Goal: Transaction & Acquisition: Obtain resource

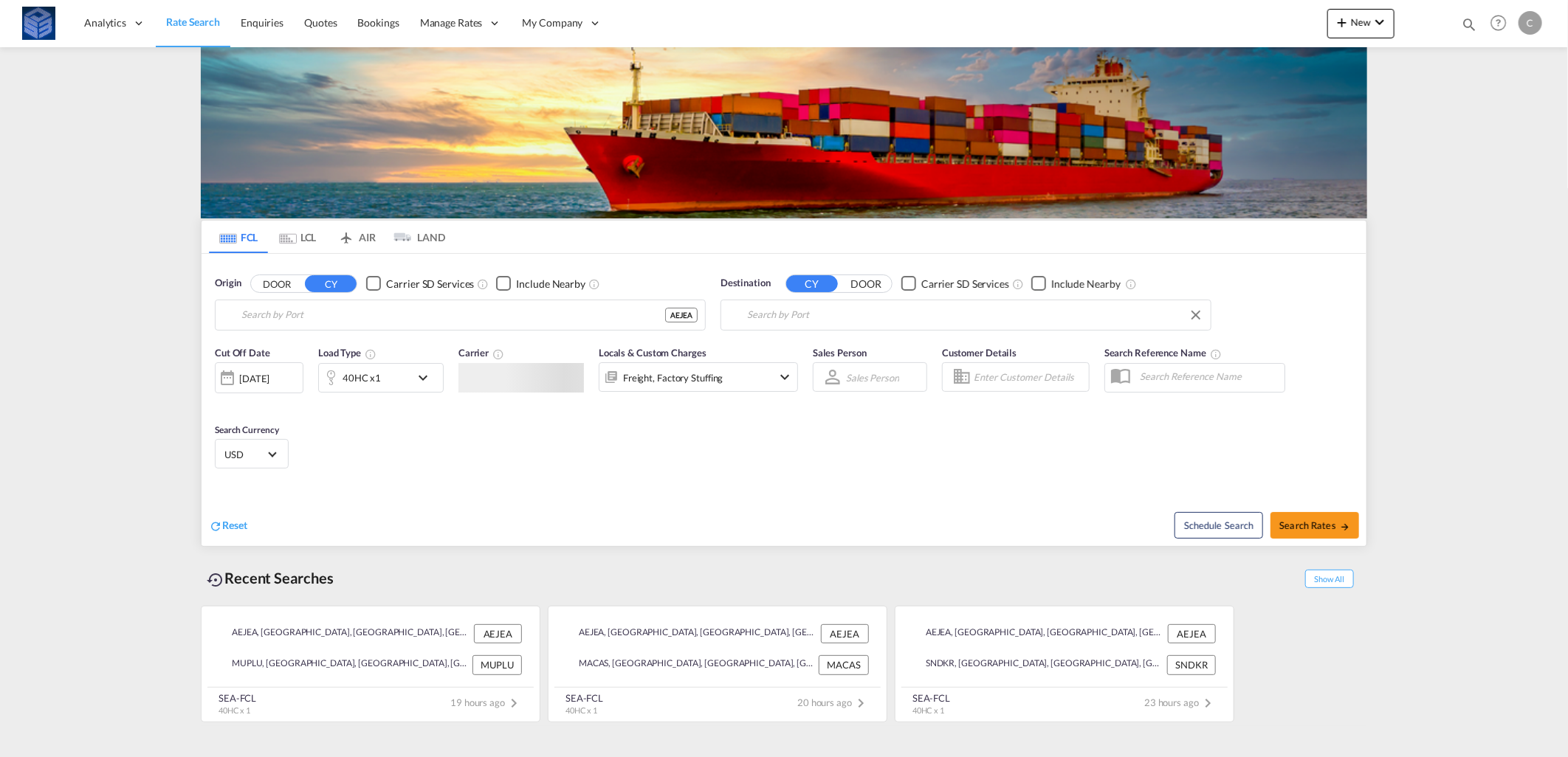
type input "[GEOGRAPHIC_DATA], [GEOGRAPHIC_DATA]"
click at [832, 314] on input "[GEOGRAPHIC_DATA], MUPLU" at bounding box center [975, 315] width 457 height 23
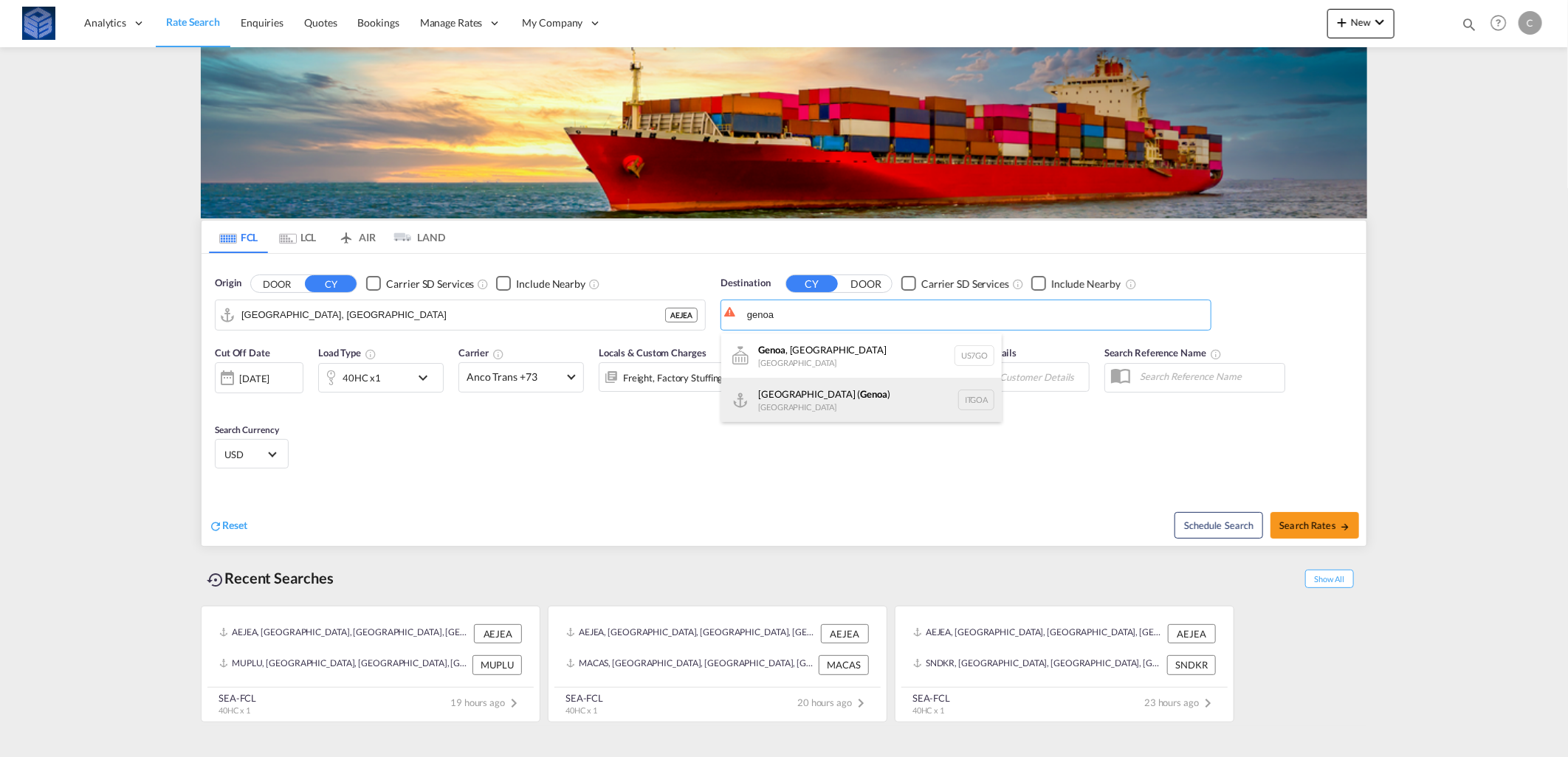
click at [829, 397] on div "[GEOGRAPHIC_DATA] ( [GEOGRAPHIC_DATA] ) [GEOGRAPHIC_DATA] ITGOA" at bounding box center [862, 399] width 281 height 44
type input "[GEOGRAPHIC_DATA] ([GEOGRAPHIC_DATA]), [GEOGRAPHIC_DATA]"
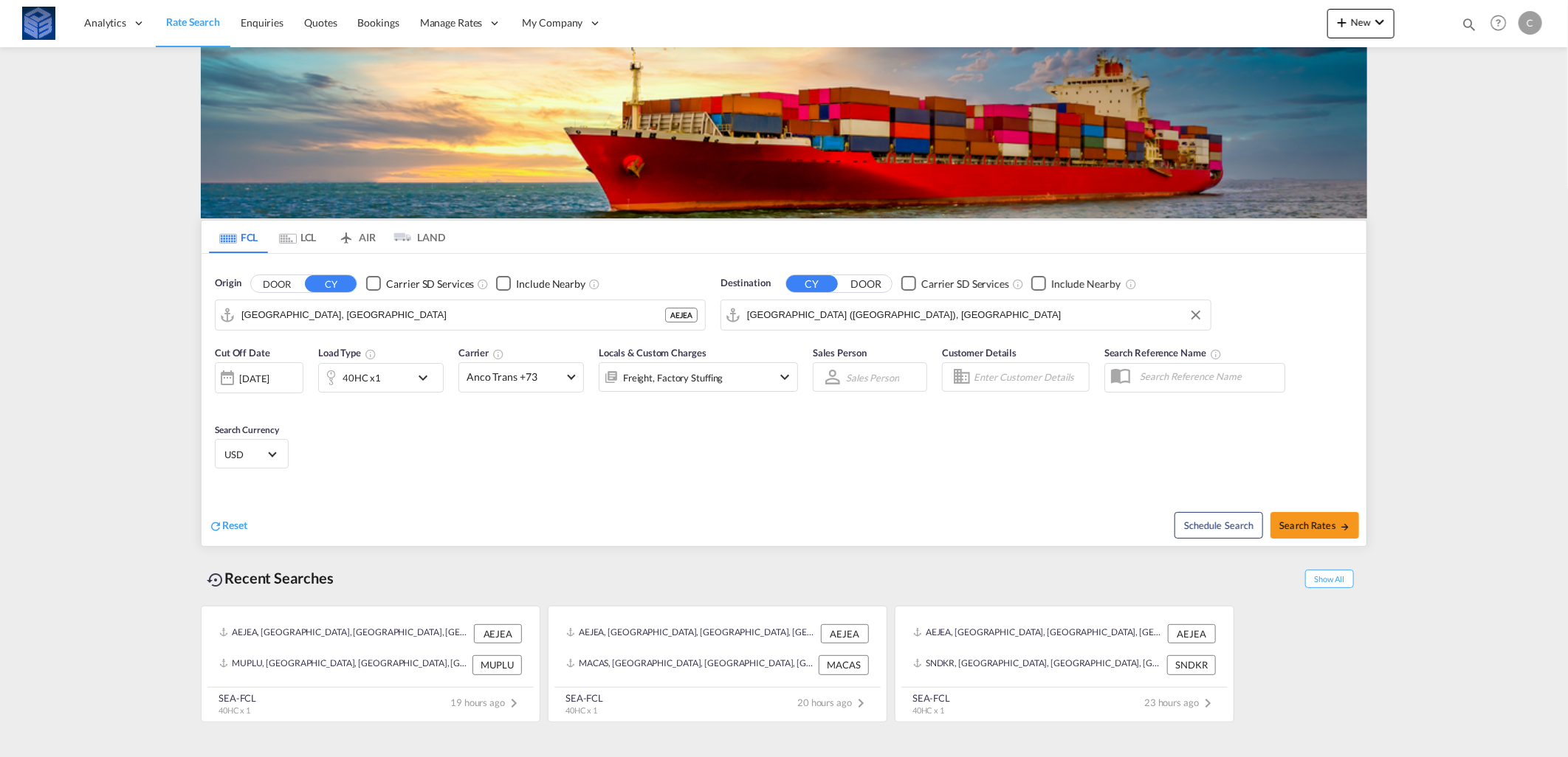
click at [425, 378] on md-icon "icon-chevron-down" at bounding box center [426, 378] width 25 height 17
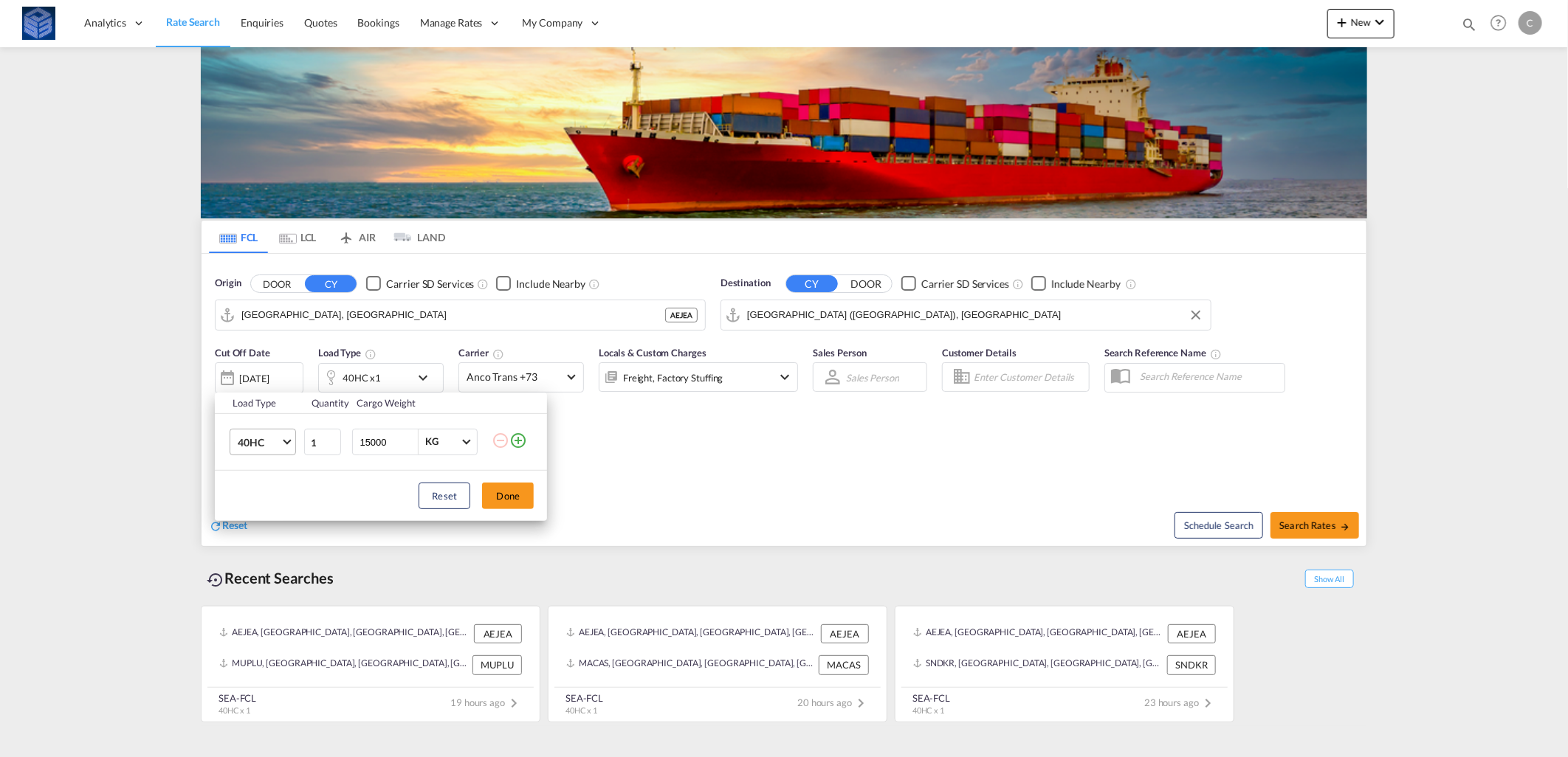
click at [275, 446] on span "40HC" at bounding box center [258, 443] width 42 height 15
click at [260, 369] on div "20GP" at bounding box center [250, 372] width 26 height 15
drag, startPoint x: 370, startPoint y: 439, endPoint x: 357, endPoint y: 437, distance: 13.2
click at [357, 437] on div "15000 KG KG" at bounding box center [415, 442] width 126 height 27
type input "25000"
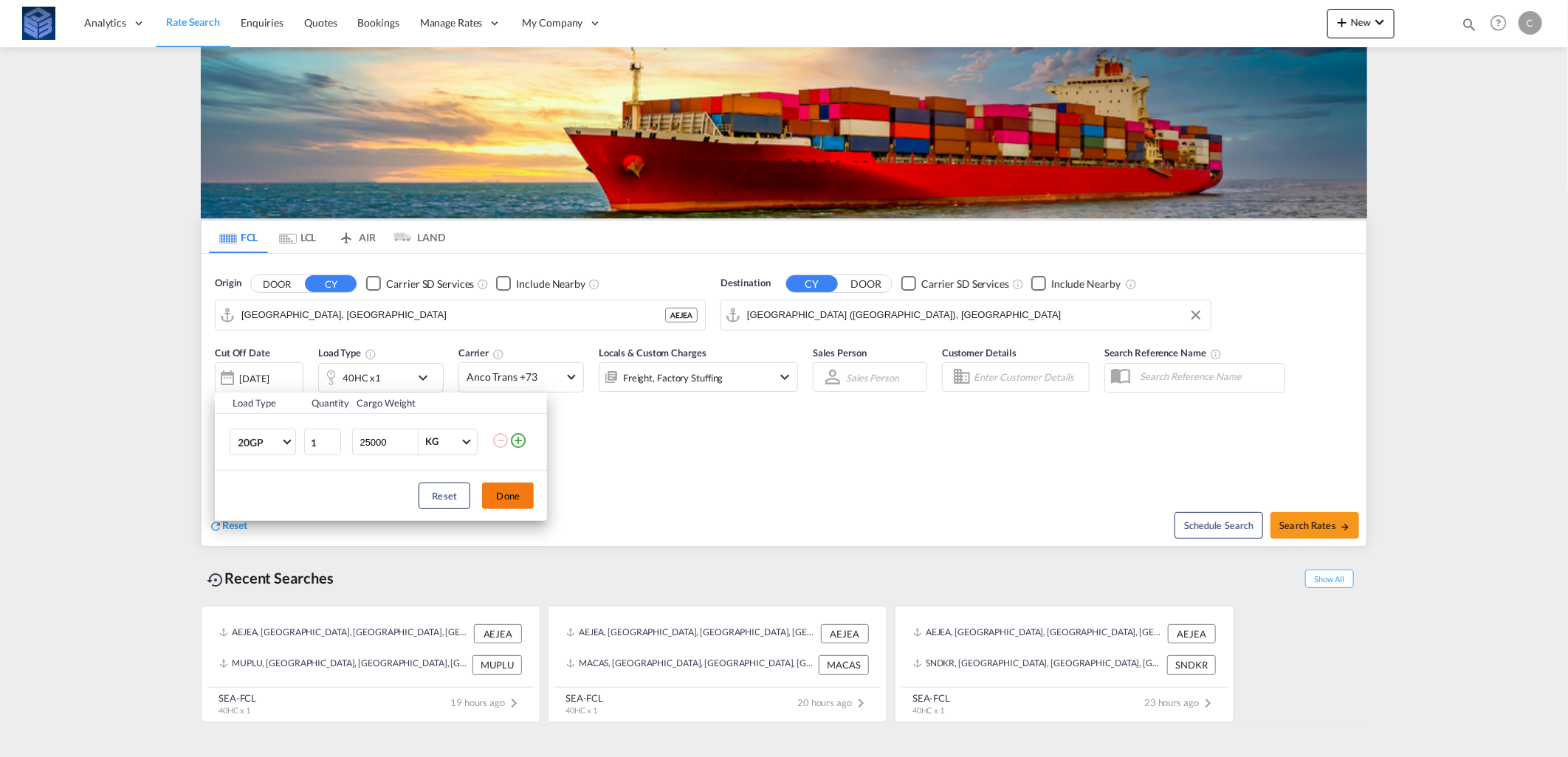
click at [496, 489] on button "Done" at bounding box center [508, 495] width 52 height 27
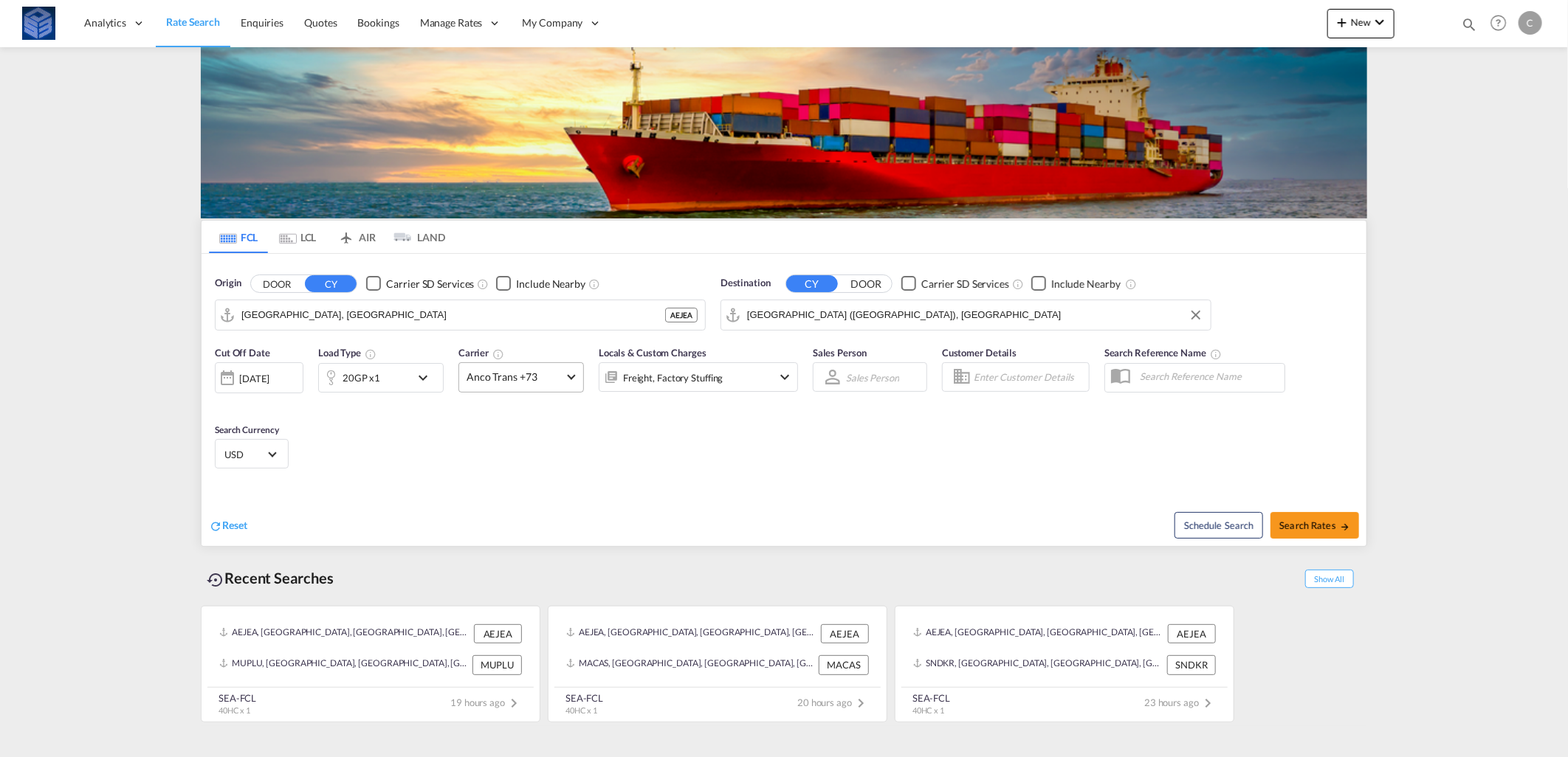
click at [554, 380] on span "Anco Trans +73" at bounding box center [515, 377] width 96 height 15
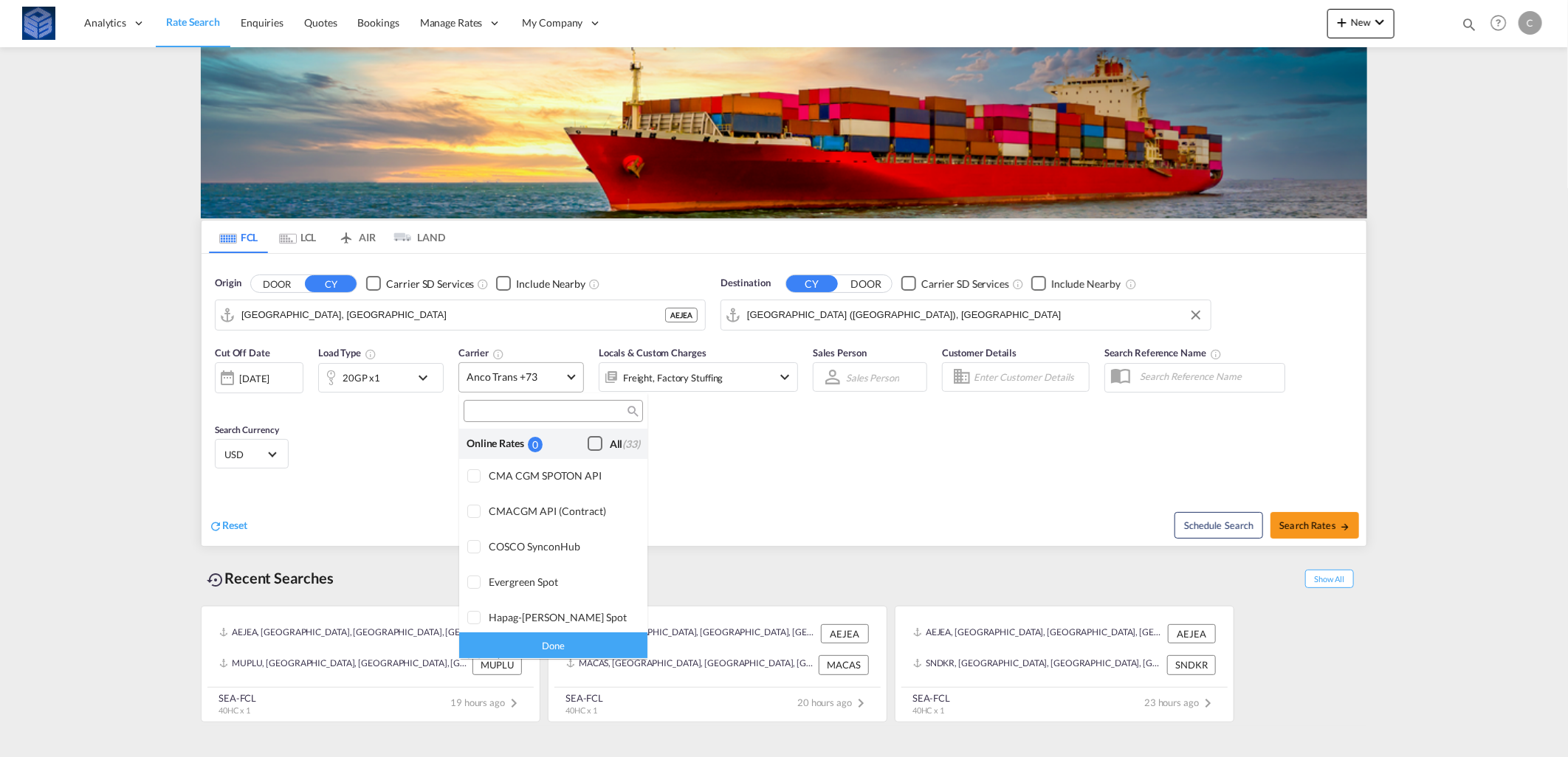
click at [610, 441] on div "All (33)" at bounding box center [625, 444] width 30 height 15
click at [588, 439] on div "Checkbox No Ink" at bounding box center [594, 443] width 15 height 15
click at [587, 437] on div "Checkbox No Ink" at bounding box center [594, 443] width 15 height 15
click at [582, 647] on div "Done" at bounding box center [553, 646] width 188 height 26
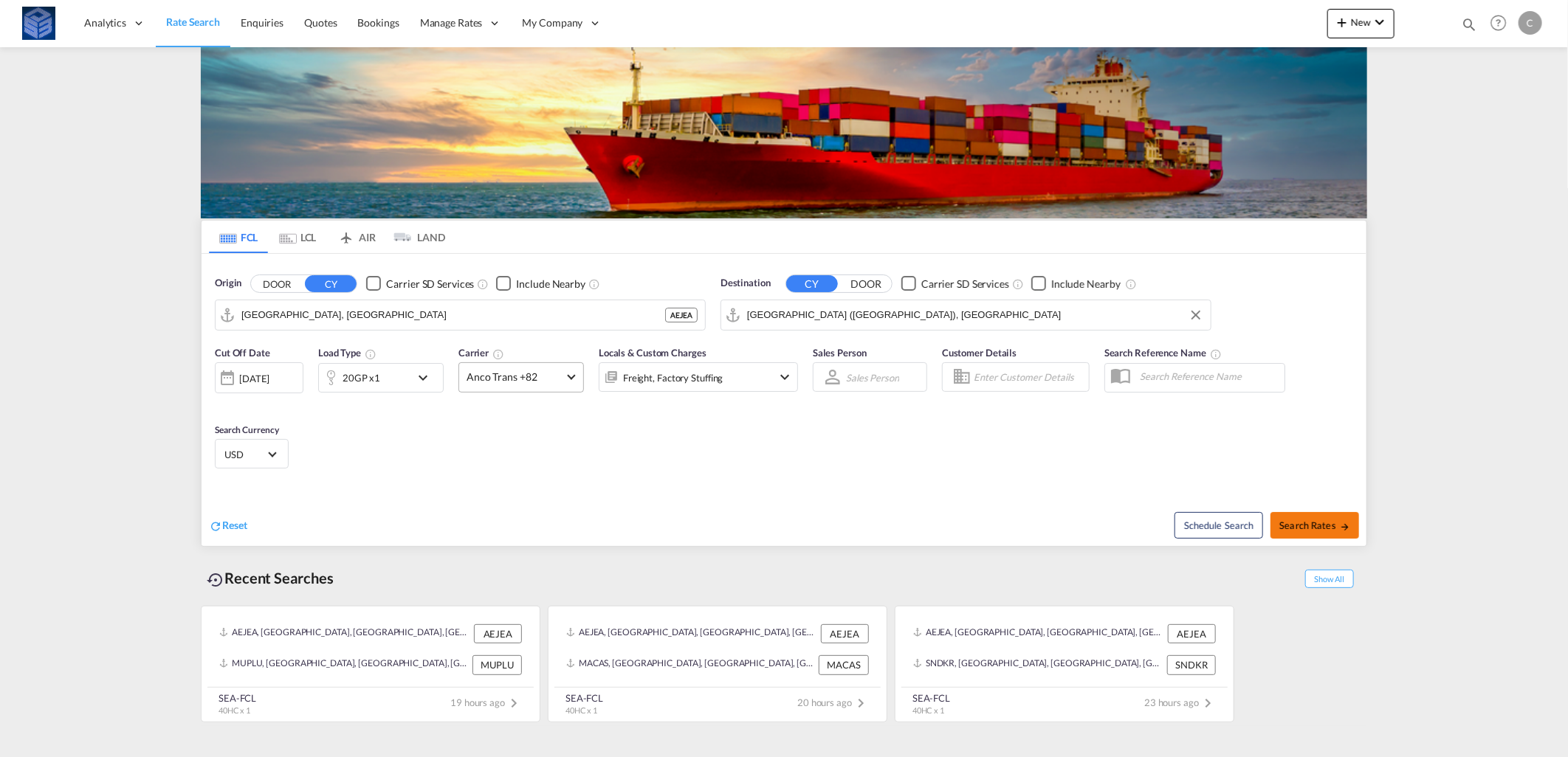
click at [1298, 527] on span "Search Rates" at bounding box center [1315, 526] width 71 height 12
type input "AEJEA to [GEOGRAPHIC_DATA] / [DATE]"
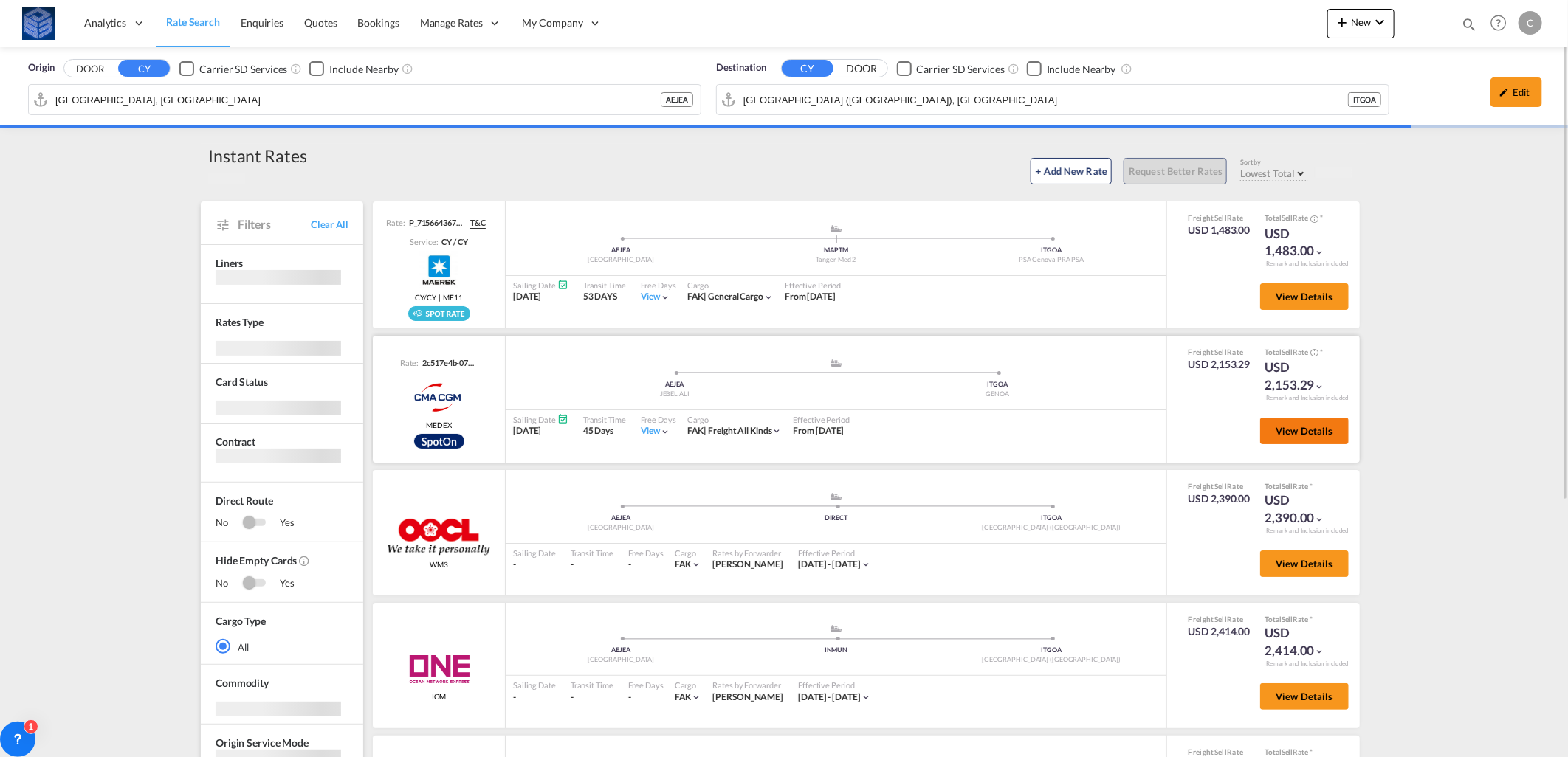
click at [1296, 432] on span "View Details" at bounding box center [1305, 431] width 57 height 12
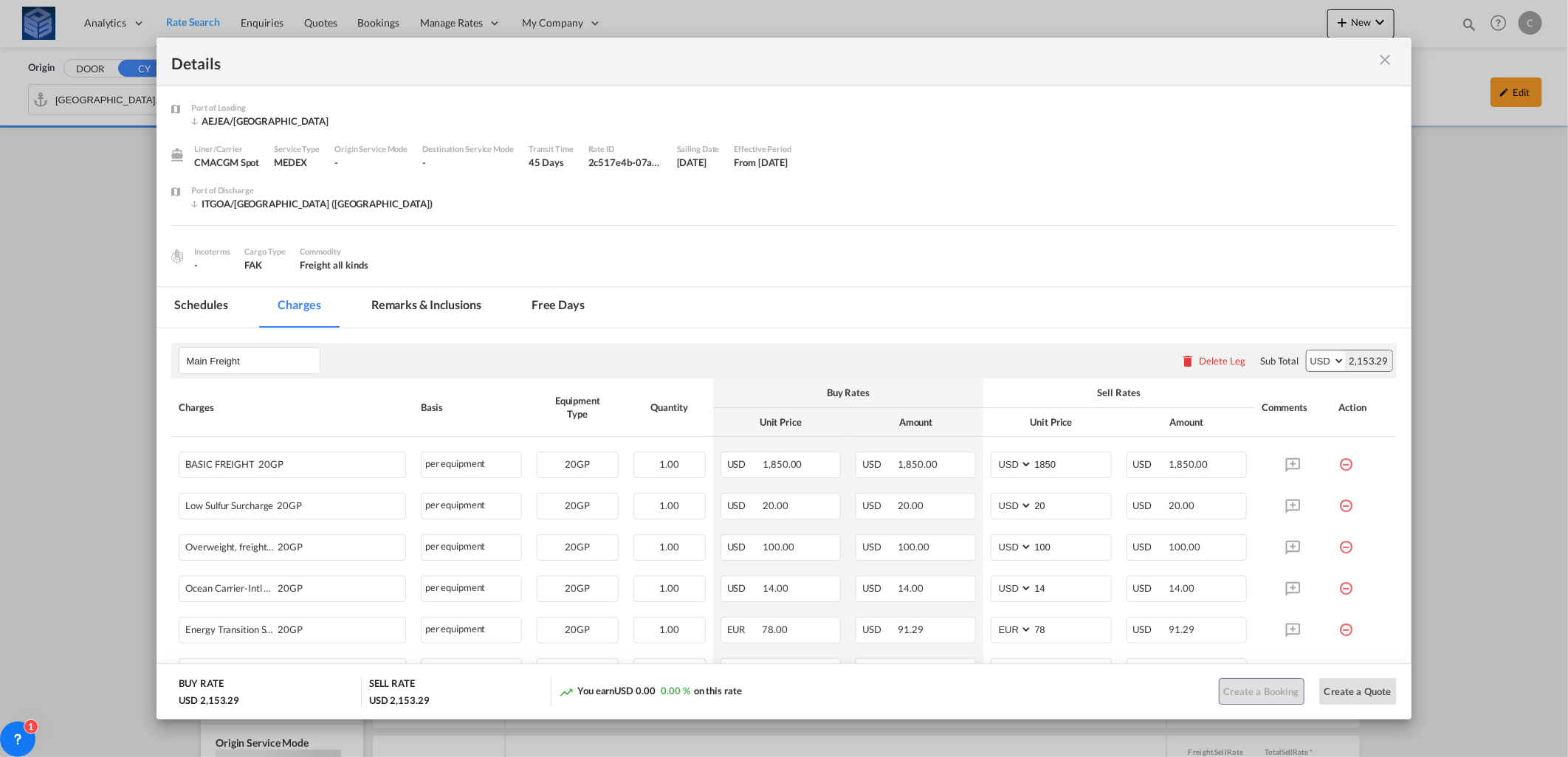
scroll to position [214, 0]
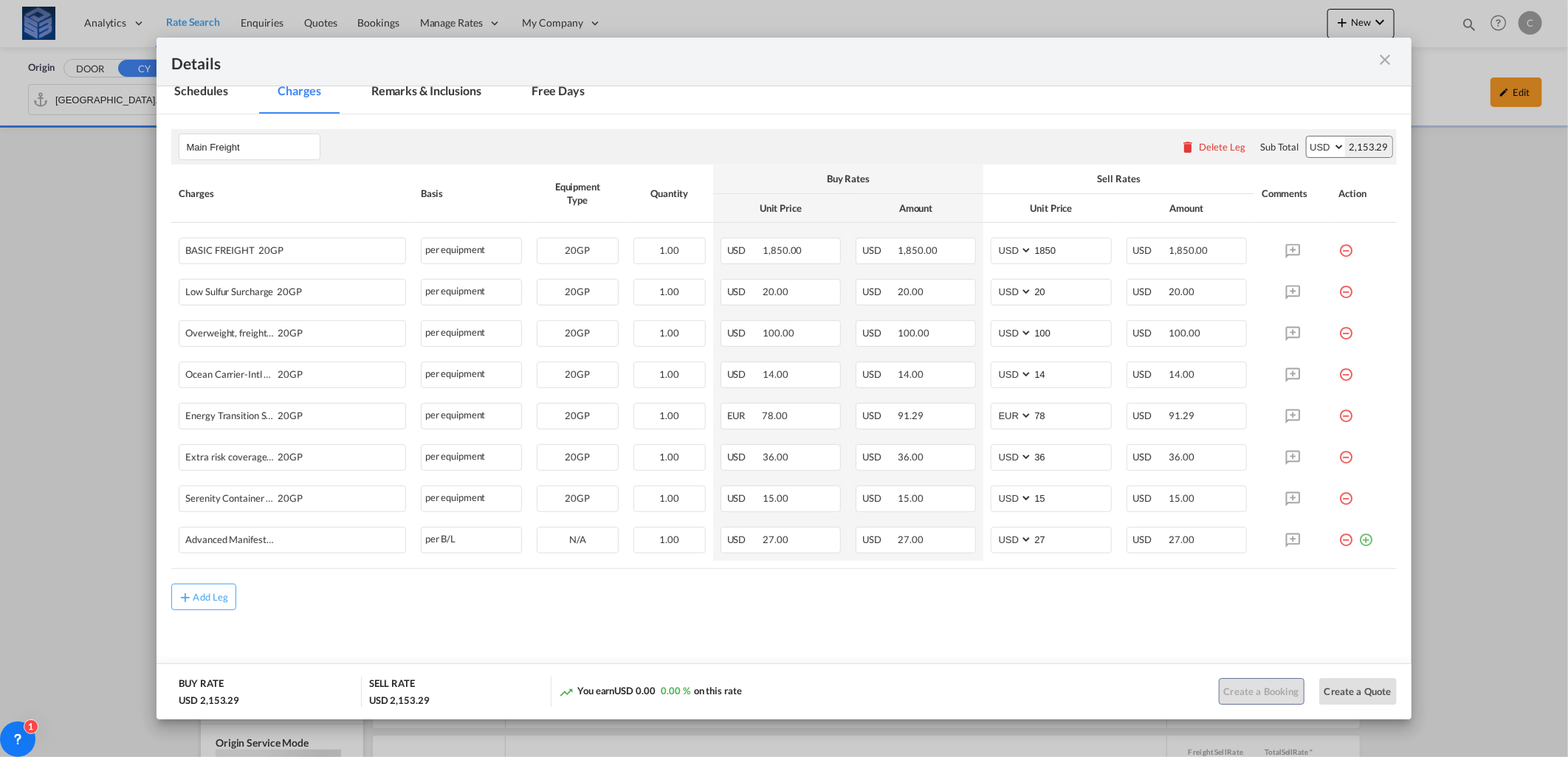
click at [1381, 62] on md-icon "icon-close m-3 fg-AAA8AD cursor" at bounding box center [1385, 60] width 17 height 17
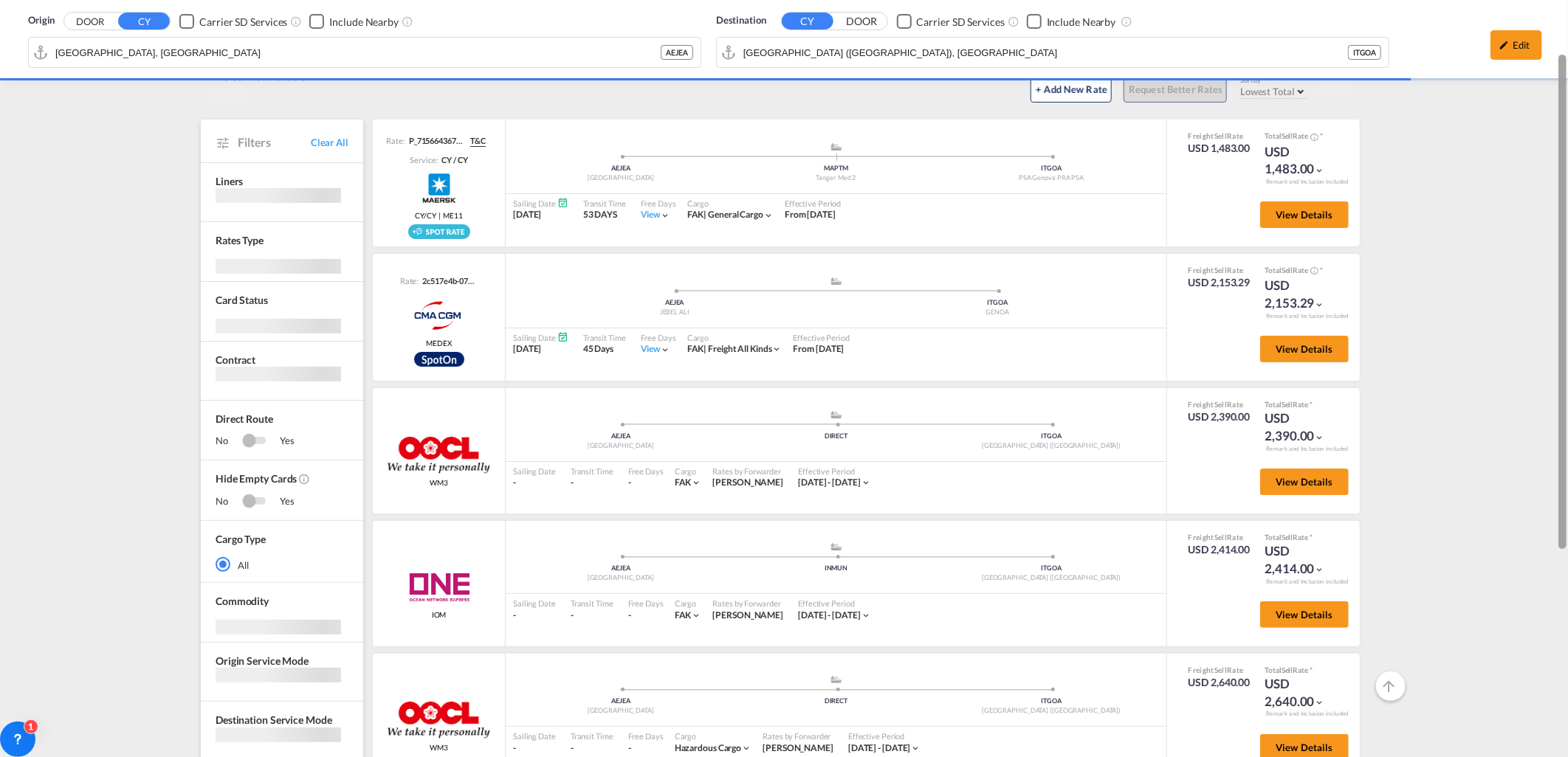
scroll to position [0, 0]
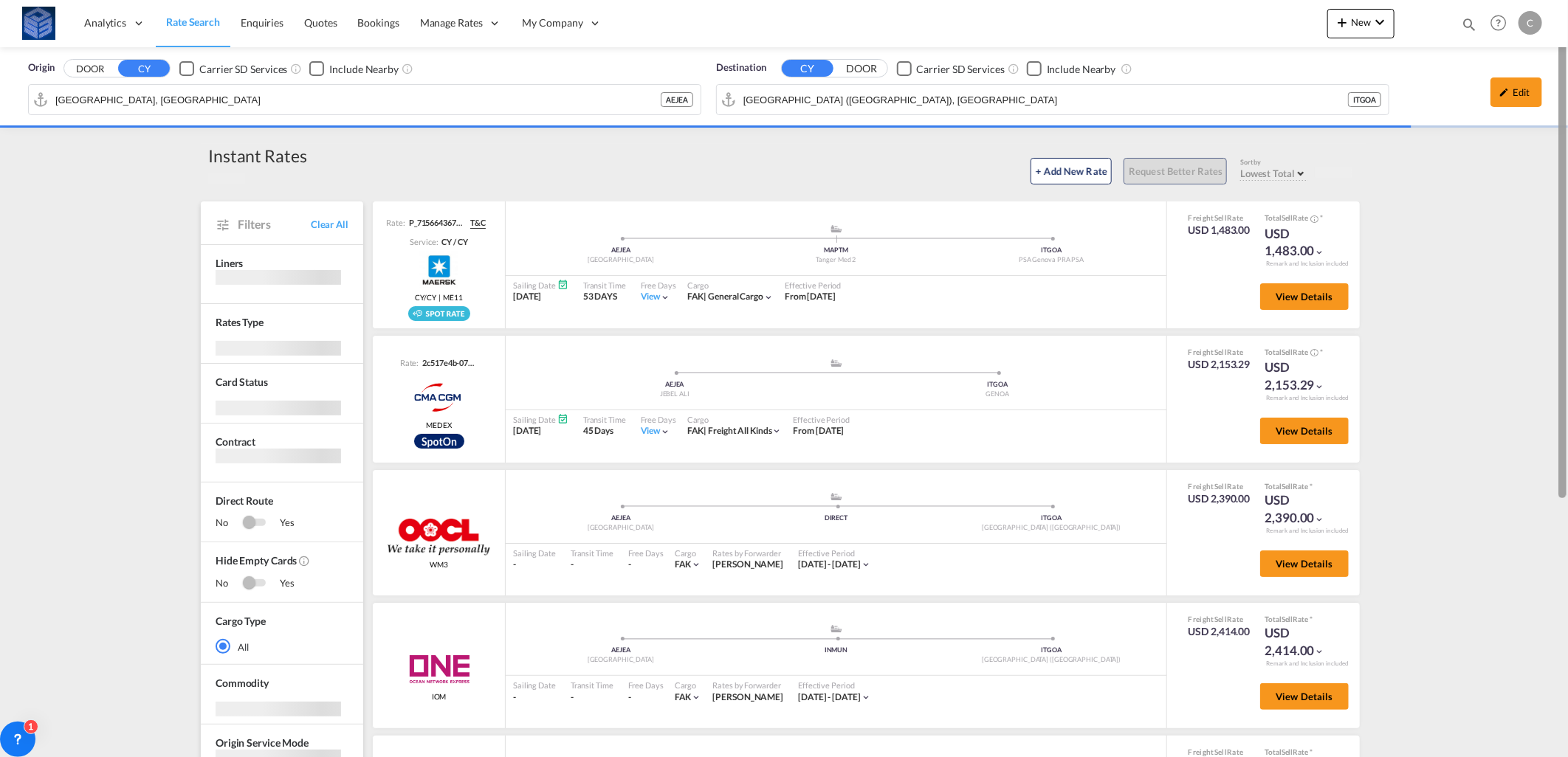
drag, startPoint x: 1564, startPoint y: 251, endPoint x: 1561, endPoint y: 149, distance: 102.0
click at [1561, 149] on div at bounding box center [1562, 250] width 8 height 495
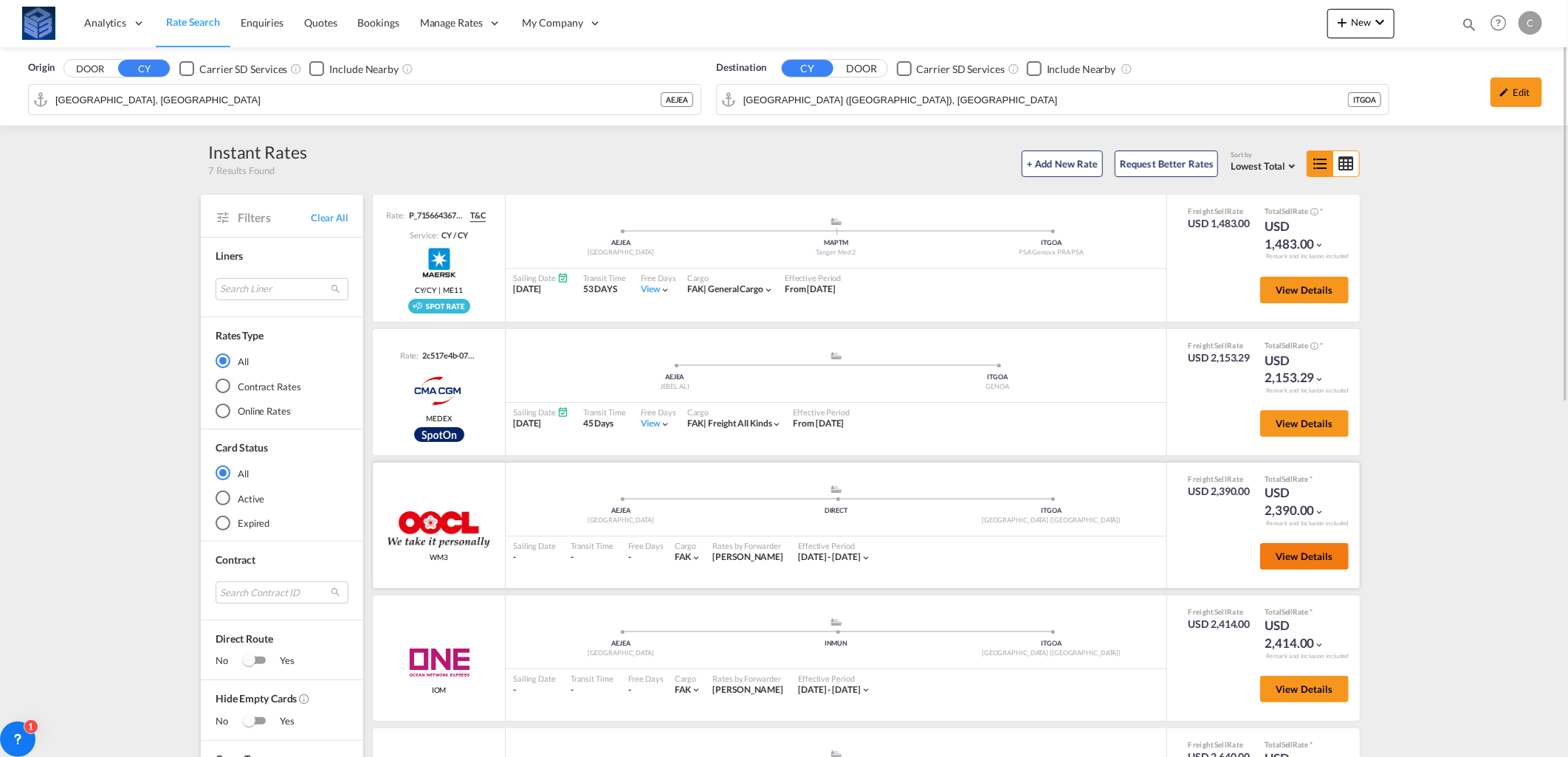
click at [1278, 551] on span "View Details" at bounding box center [1305, 557] width 57 height 12
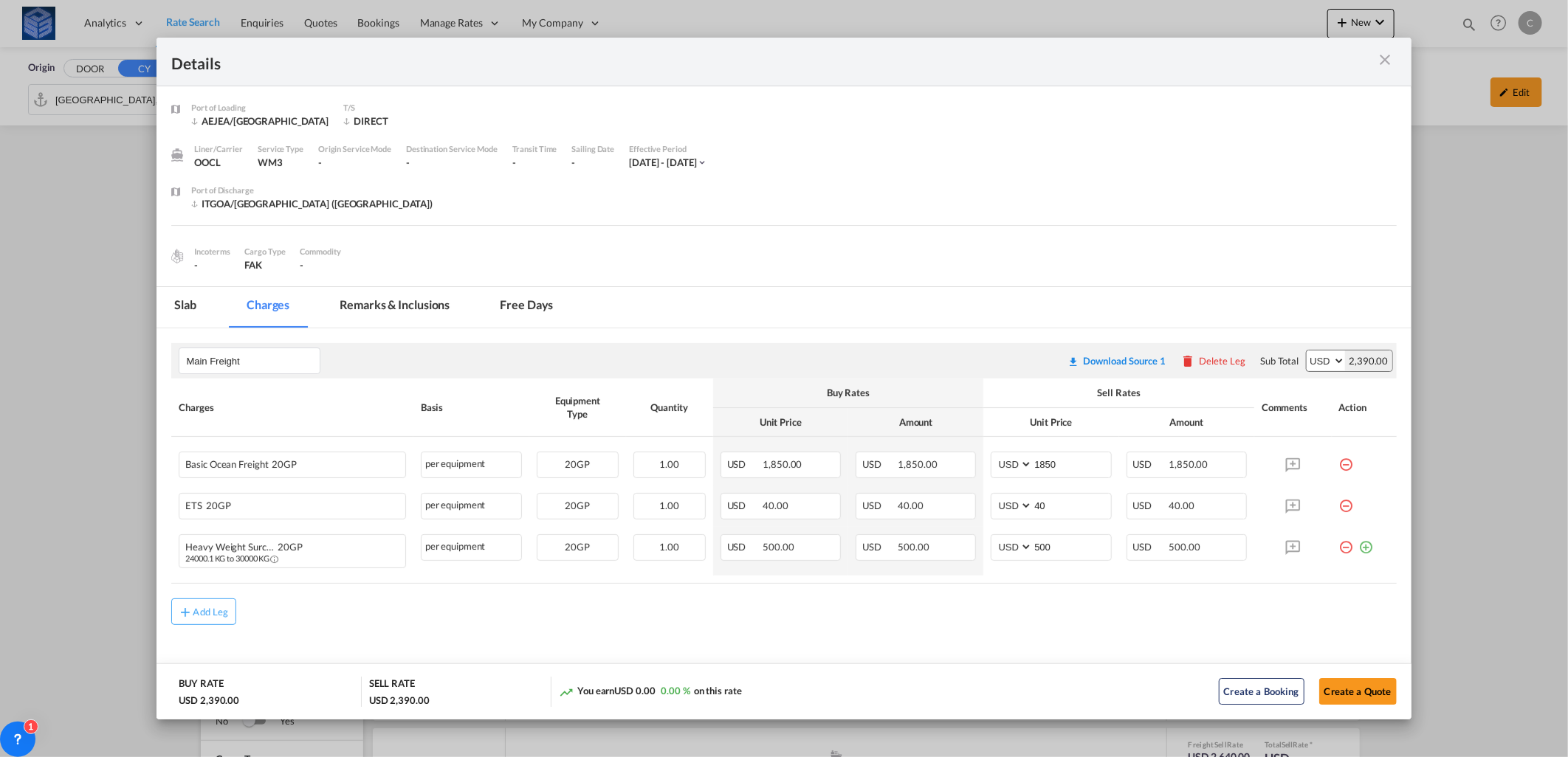
click at [1386, 59] on md-icon "icon-close m-3 fg-AAA8AD cursor" at bounding box center [1385, 60] width 17 height 17
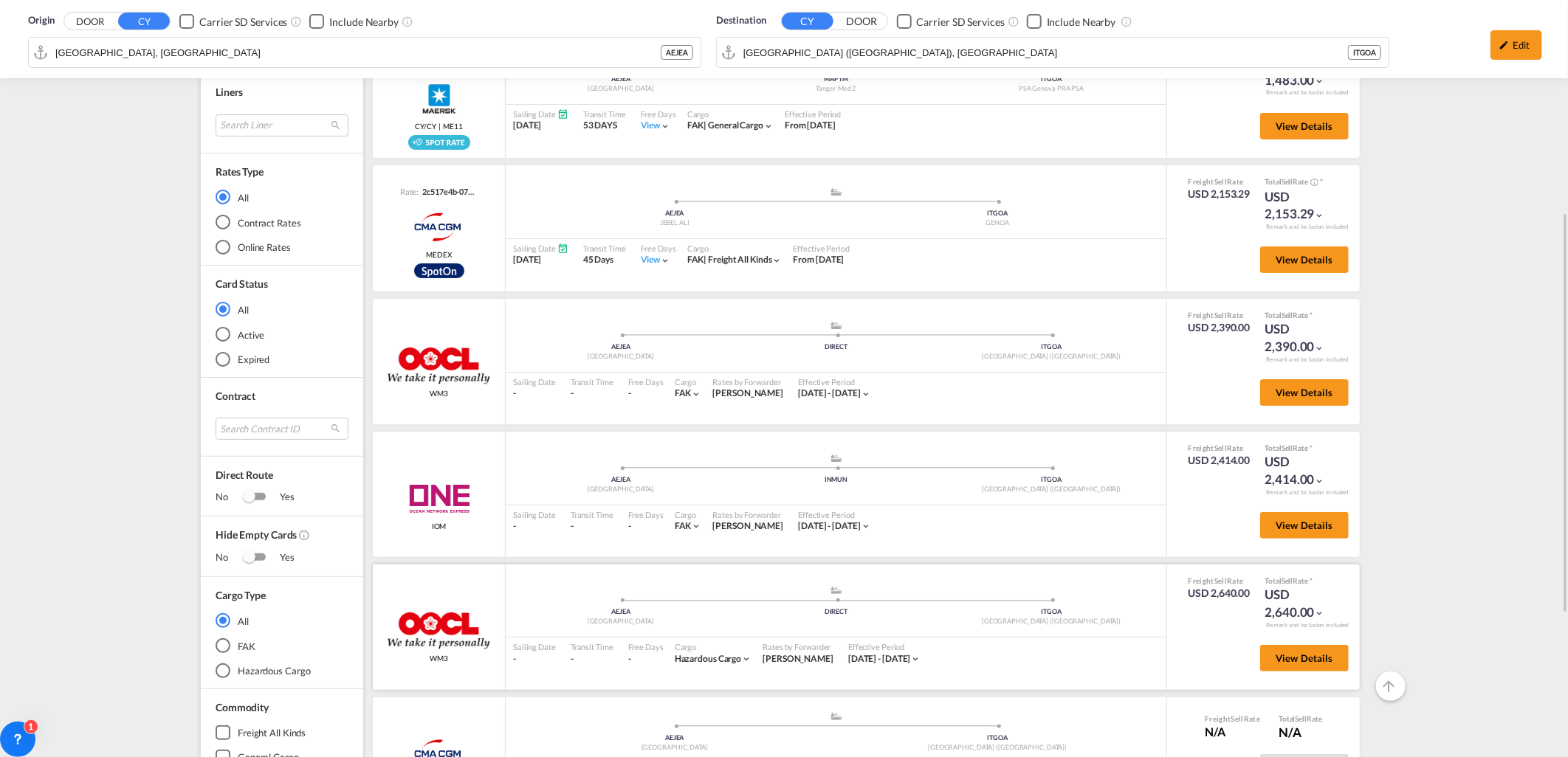
scroll to position [246, 0]
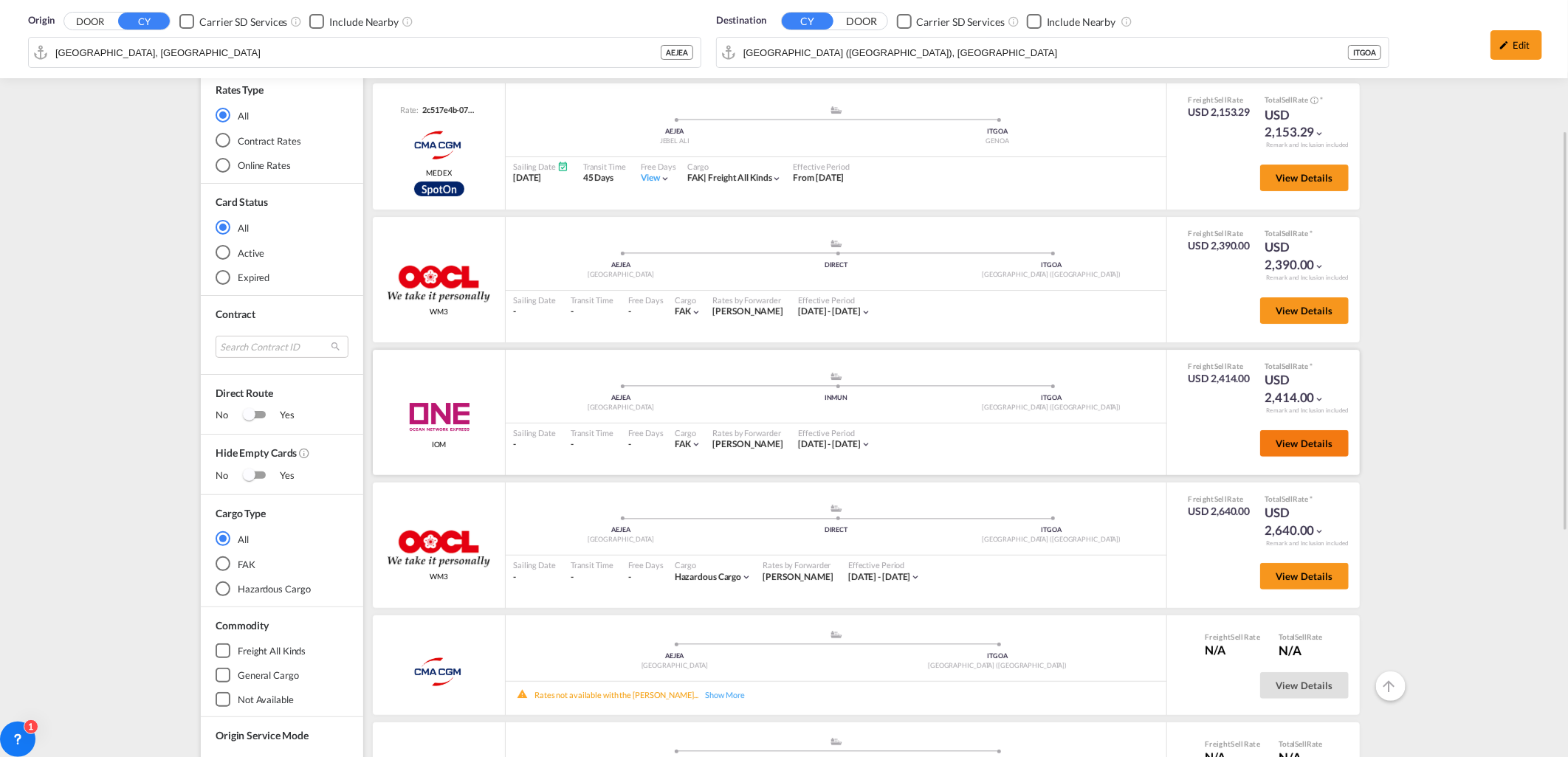
click at [1306, 443] on span "View Details" at bounding box center [1305, 443] width 57 height 12
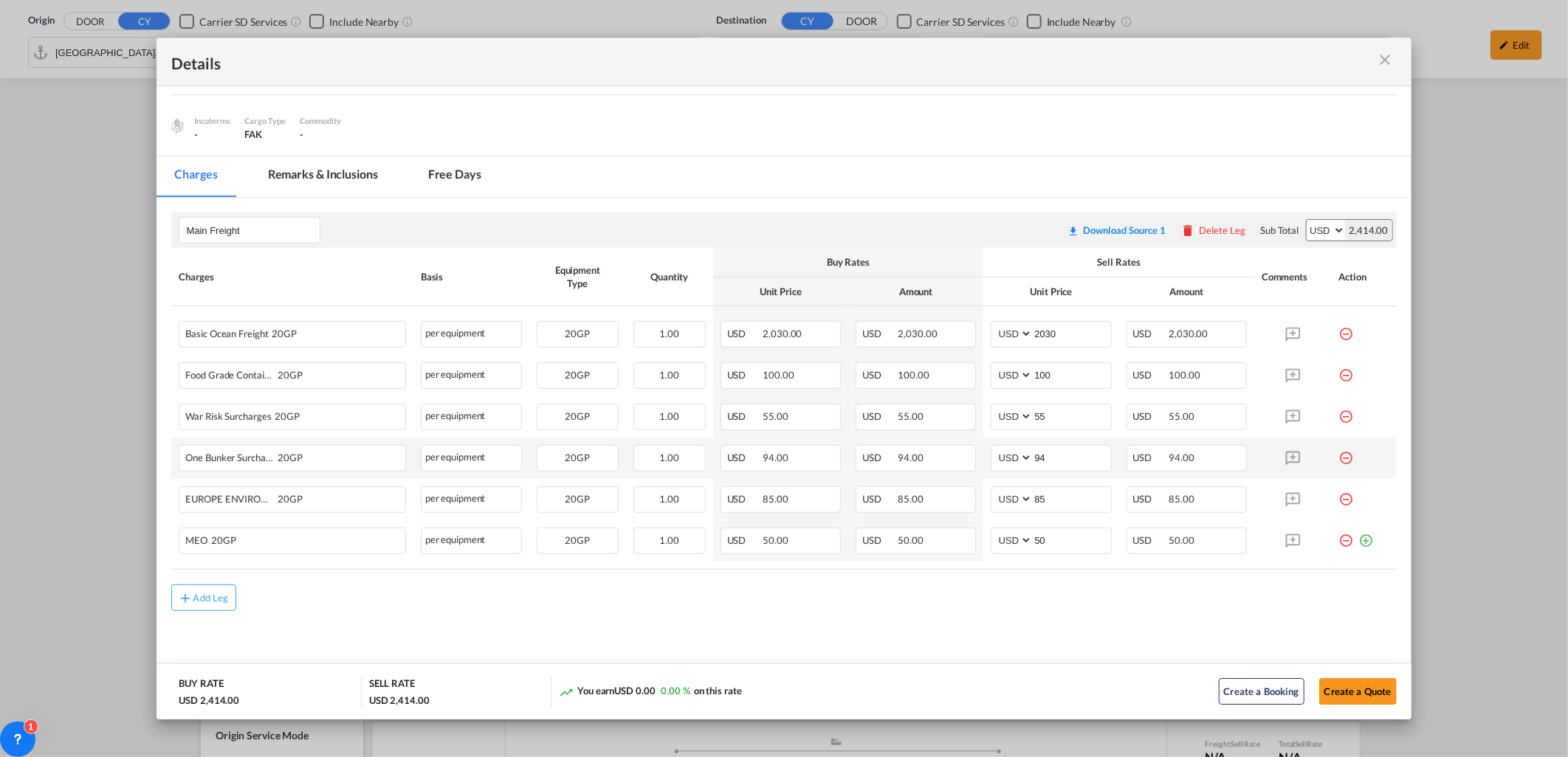
scroll to position [49, 0]
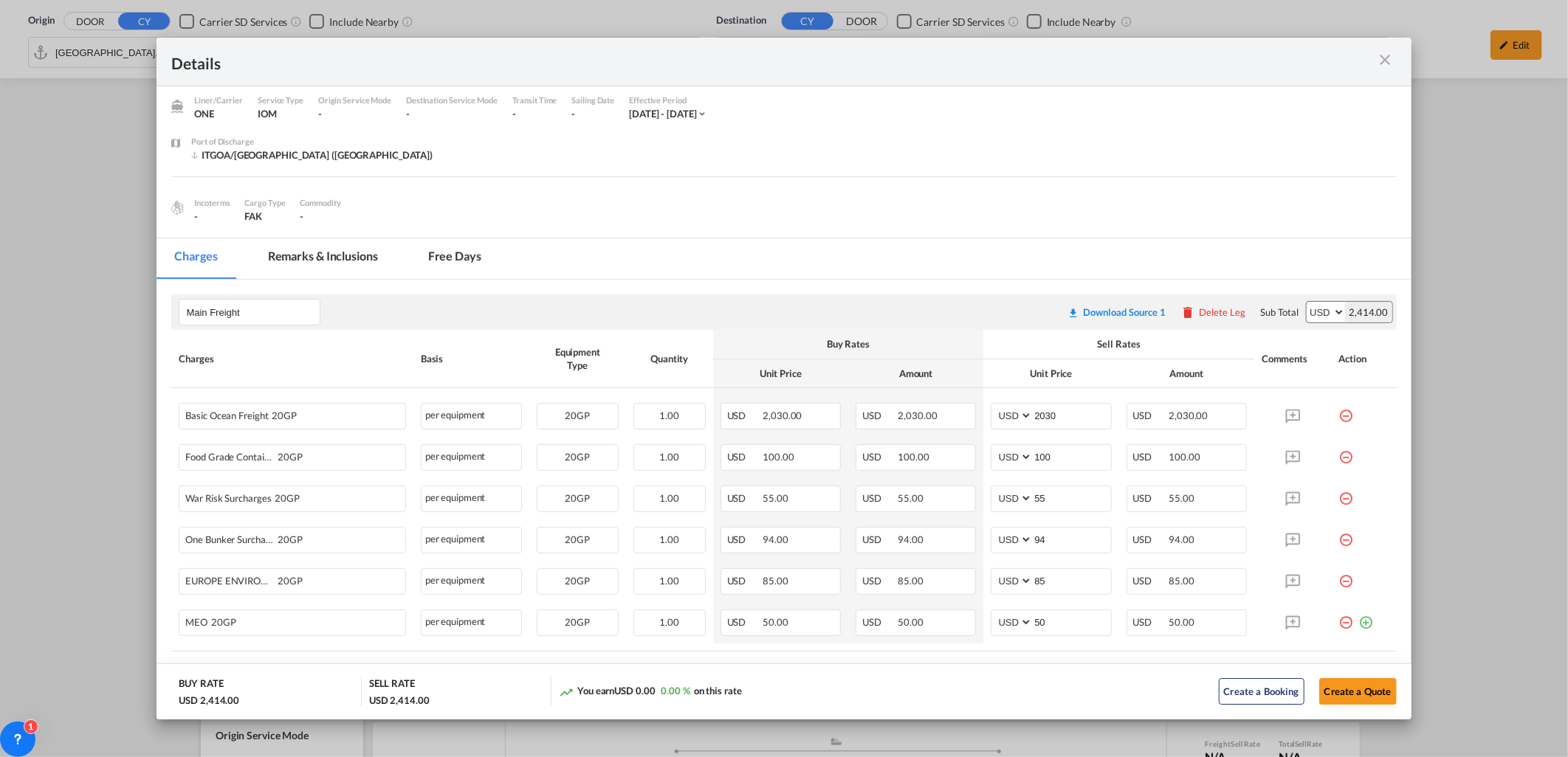
click at [1381, 55] on md-icon "icon-close m-3 fg-AAA8AD cursor" at bounding box center [1385, 60] width 17 height 17
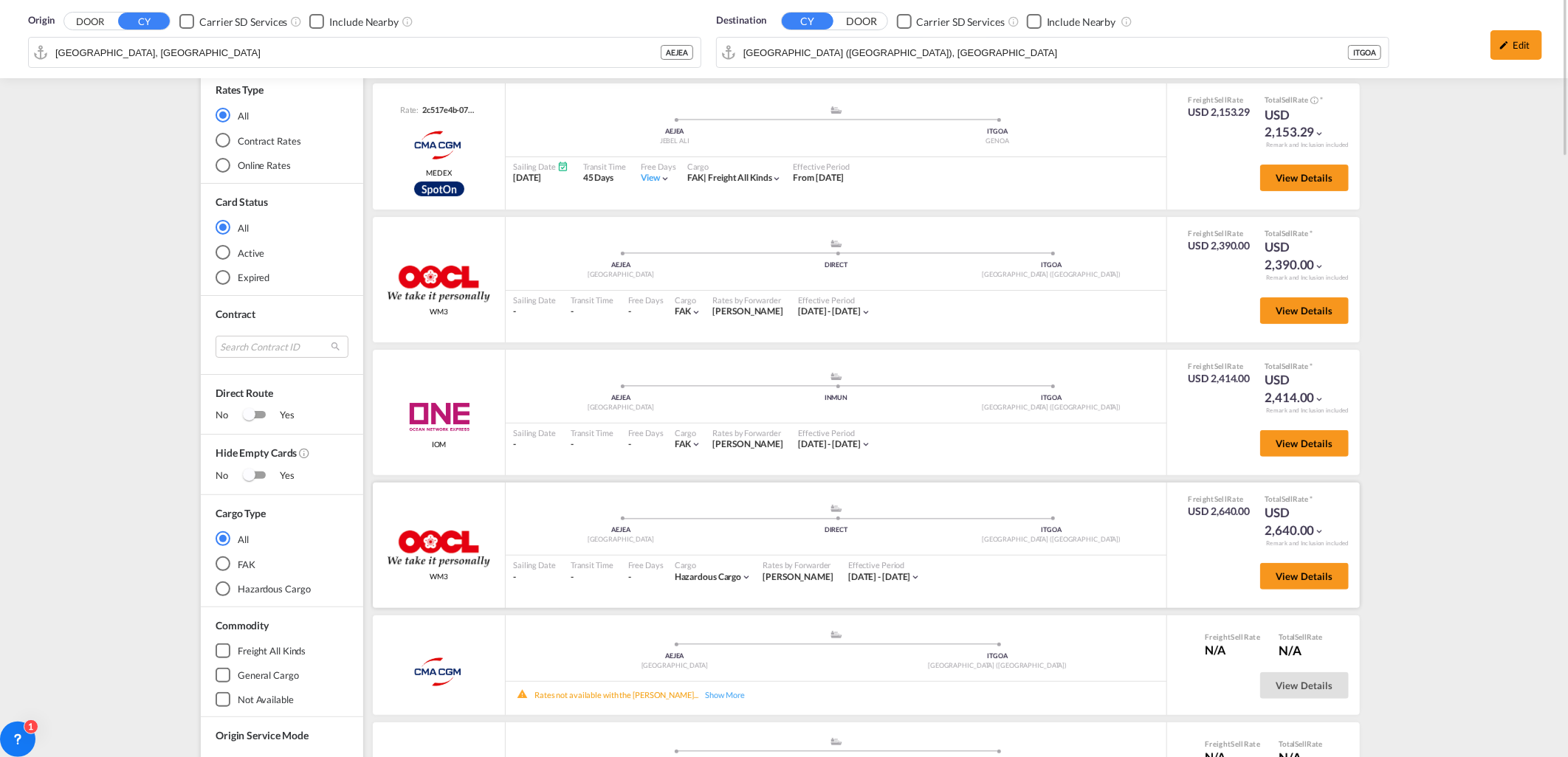
scroll to position [0, 0]
